Goal: Task Accomplishment & Management: Manage account settings

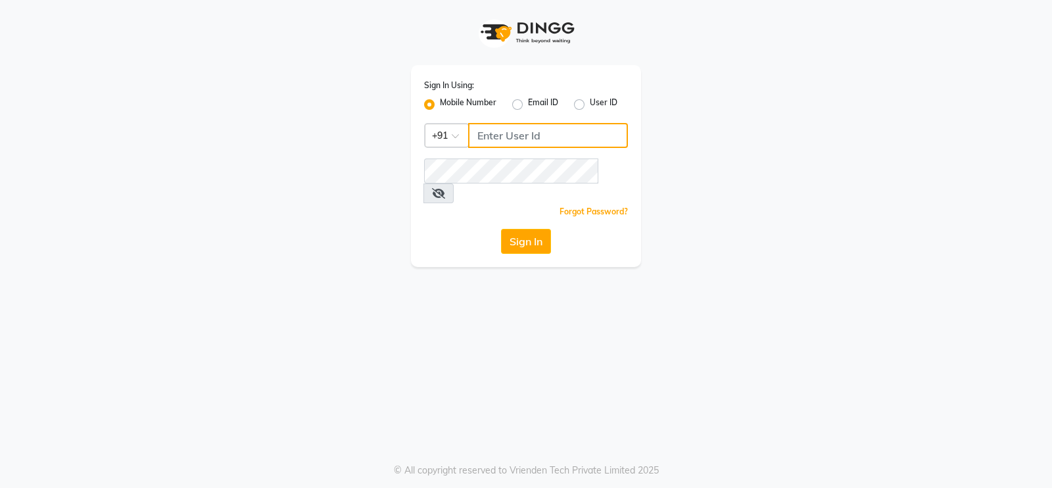
click at [516, 136] on input "Username" at bounding box center [548, 135] width 160 height 25
type input "9302628058"
click at [445, 188] on icon at bounding box center [438, 193] width 13 height 11
click at [524, 229] on button "Sign In" at bounding box center [526, 241] width 50 height 25
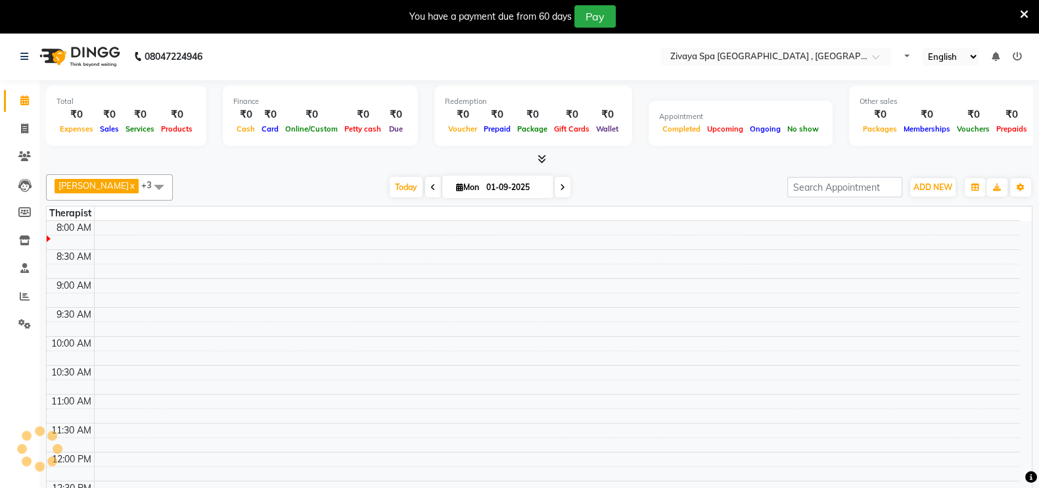
select select "en"
